Goal: Communication & Community: Answer question/provide support

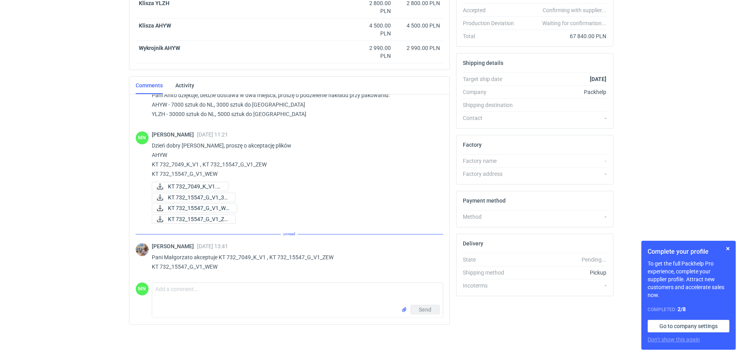
scroll to position [334, 0]
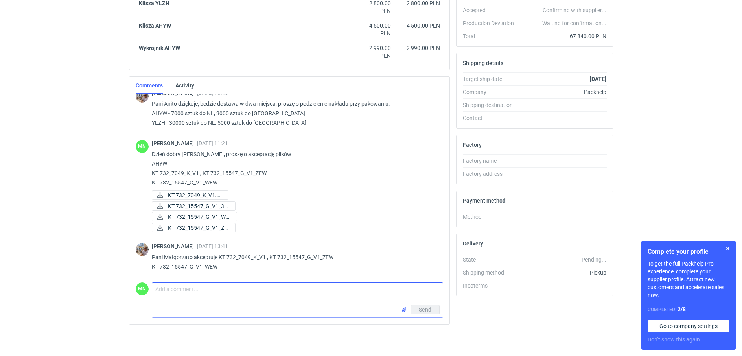
click at [247, 299] on textarea "Comment message" at bounding box center [297, 294] width 291 height 22
paste textarea "grafika nałożona. niebieski pantone jest bez białego poddruku (i ze względu na …"
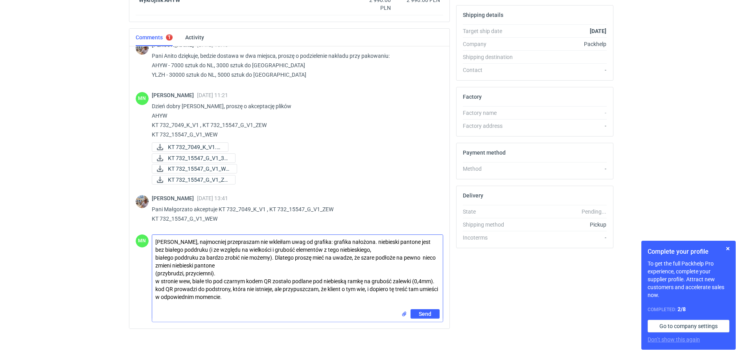
scroll to position [235, 0]
click at [203, 294] on textarea "[PERSON_NAME], najmocniej przepraszam nie wkleiłam uwag od grafika: grafika nał…" at bounding box center [297, 271] width 291 height 74
click at [366, 288] on textarea "[PERSON_NAME], najmocniej przepraszam nie wkleiłam uwag od grafika: grafika nał…" at bounding box center [297, 271] width 291 height 74
type textarea "[PERSON_NAME], najmocniej przepraszam nie wkleiłam uwag od grafika: grafika nał…"
click at [424, 313] on span "Send" at bounding box center [425, 313] width 13 height 6
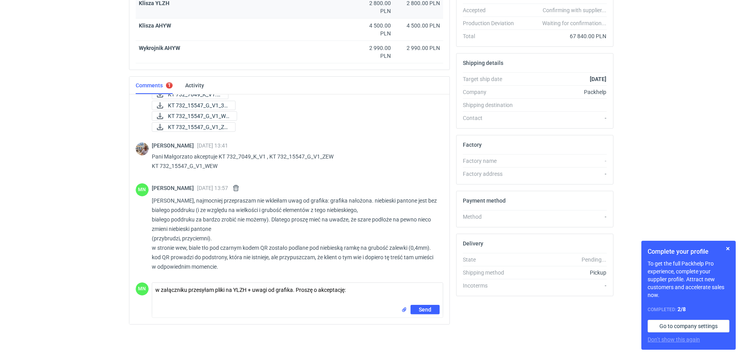
scroll to position [431, 0]
click at [374, 291] on textarea "w załączniku przesyłam pliki na YLZH + uwagi od grafika. Proszę o akceptację:" at bounding box center [297, 294] width 291 height 22
paste textarea "KT 732_15548_G_V1_ZEW KT 732_15548_G_V1_WEW"
click at [227, 297] on textarea "w załączniku przesyłam pliki na YLZH + uwagi od grafika. Proszę o akceptację: K…" at bounding box center [297, 294] width 291 height 22
paste textarea "KT 732_7050_K_V1"
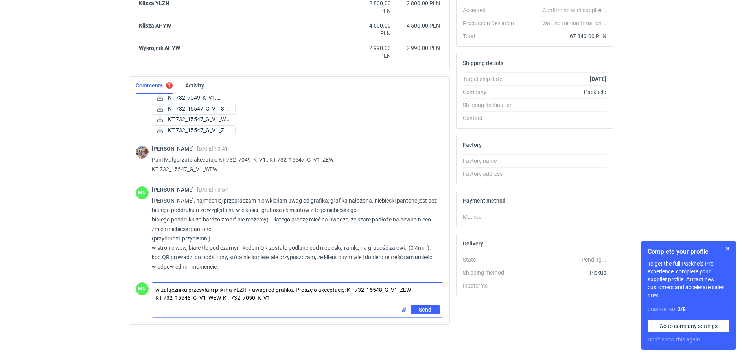
click at [403, 312] on input "file" at bounding box center [404, 310] width 6 height 8
click at [405, 309] on input "file" at bounding box center [404, 310] width 6 height 8
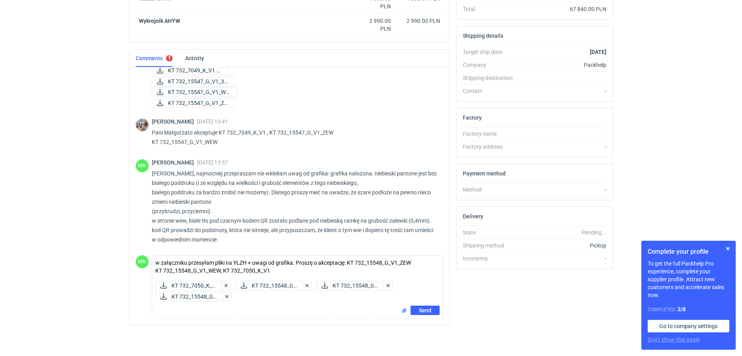
scroll to position [214, 0]
click at [251, 301] on div "KT 732_7050_K_V... KT 732_15548_G_... KT 732_15548_G_... KT 732_15548_G_..." at bounding box center [298, 291] width 287 height 22
click at [212, 306] on div "Send" at bounding box center [297, 311] width 291 height 13
click at [310, 272] on textarea "w załączniku przesyłam pliki na YLZH + uwagi od grafika. Proszę o akceptację: K…" at bounding box center [297, 266] width 291 height 22
click at [286, 269] on textarea "w załączniku przesyłam pliki na YLZH + uwagi od grafika. Proszę o akceptację: K…" at bounding box center [297, 266] width 291 height 22
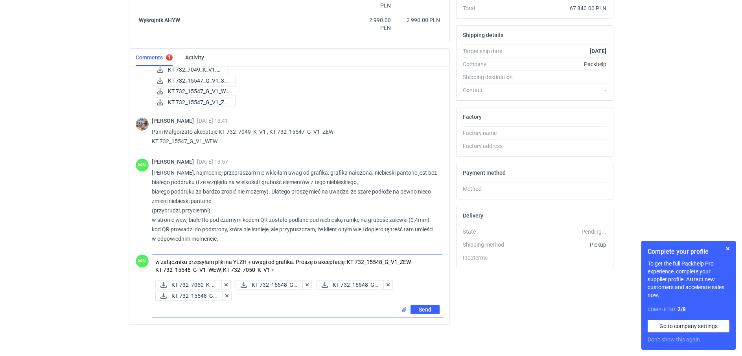
paste textarea "grafika nałożona. na tej konstrukcji dla str zewn jest tylko jeden kolor, choć …"
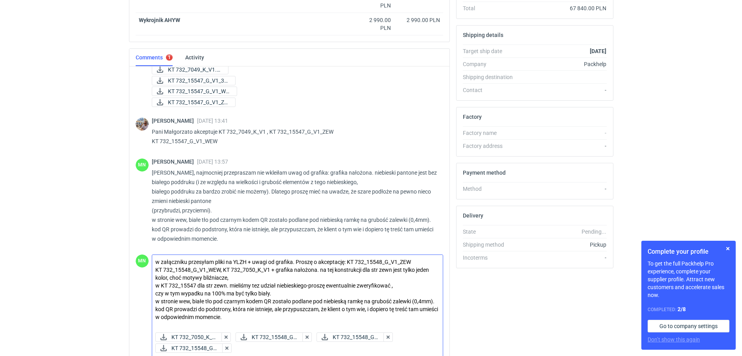
click at [258, 286] on textarea "w załączniku przesyłam pliki na YLZH + uwagi od grafika. Proszę o akceptację: K…" at bounding box center [297, 292] width 291 height 74
click at [309, 286] on textarea "w załączniku przesyłam pliki na YLZH + uwagi od grafika. Proszę o akceptację: K…" at bounding box center [297, 292] width 291 height 74
click at [213, 284] on textarea "w załączniku przesyłam pliki na YLZH + uwagi od grafika. Proszę o akceptację: K…" at bounding box center [297, 292] width 291 height 74
click at [378, 272] on textarea "w załączniku przesyłam pliki na YLZH + uwagi od grafika. Proszę o akceptację: K…" at bounding box center [297, 292] width 291 height 74
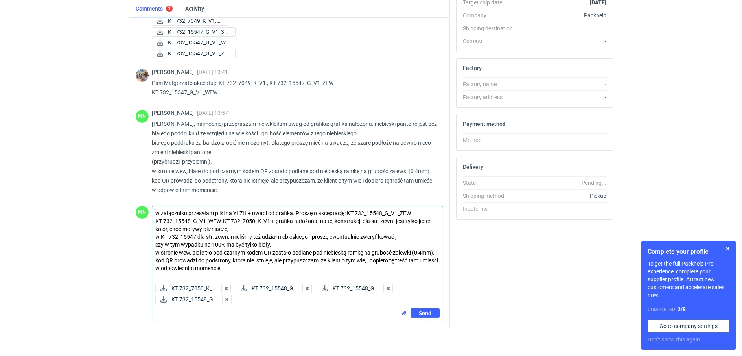
scroll to position [266, 0]
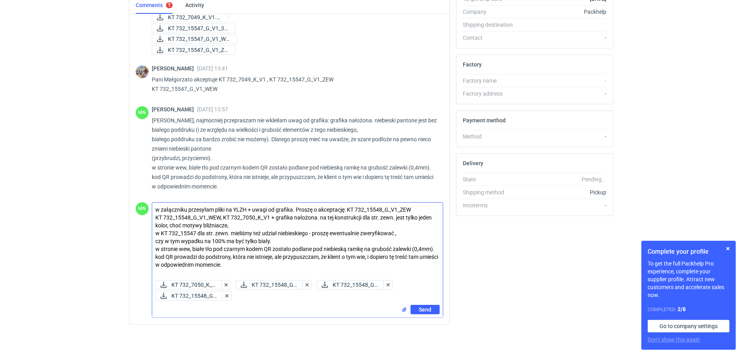
click at [214, 263] on textarea "w załączniku przesyłam pliki na YLZH + uwagi od grafika. Proszę o akceptację: K…" at bounding box center [297, 239] width 291 height 74
type textarea "w załączniku przesyłam pliki na YLZH + uwagi od grafika. Proszę o akceptację: K…"
click at [431, 311] on button "Send" at bounding box center [425, 309] width 29 height 9
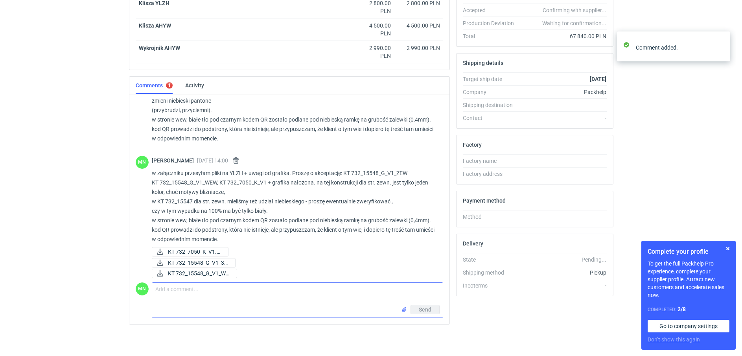
scroll to position [575, 0]
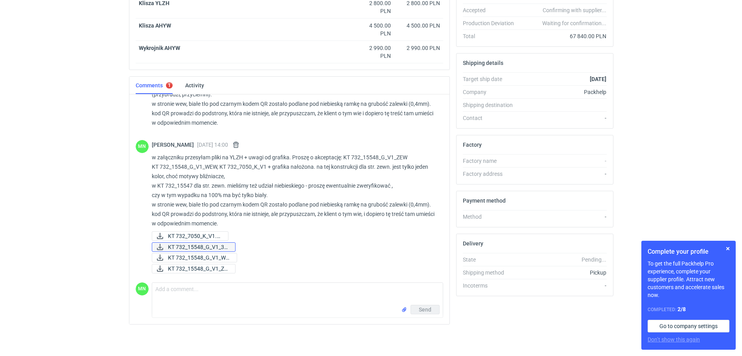
click at [208, 247] on span "KT 732_15548_G_V1_3D..." at bounding box center [198, 247] width 61 height 9
drag, startPoint x: 722, startPoint y: 85, endPoint x: 680, endPoint y: 94, distance: 43.0
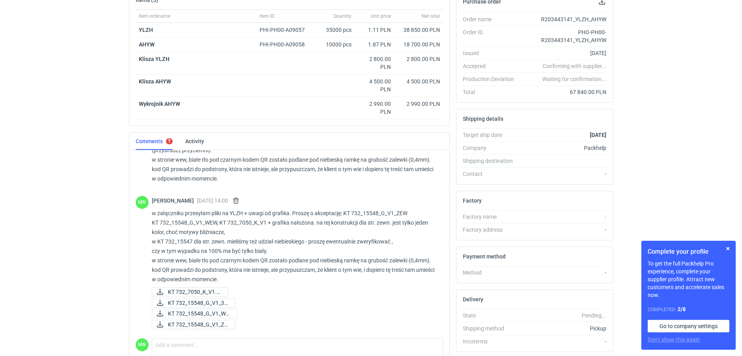
scroll to position [87, 0]
